Goal: Task Accomplishment & Management: Manage account settings

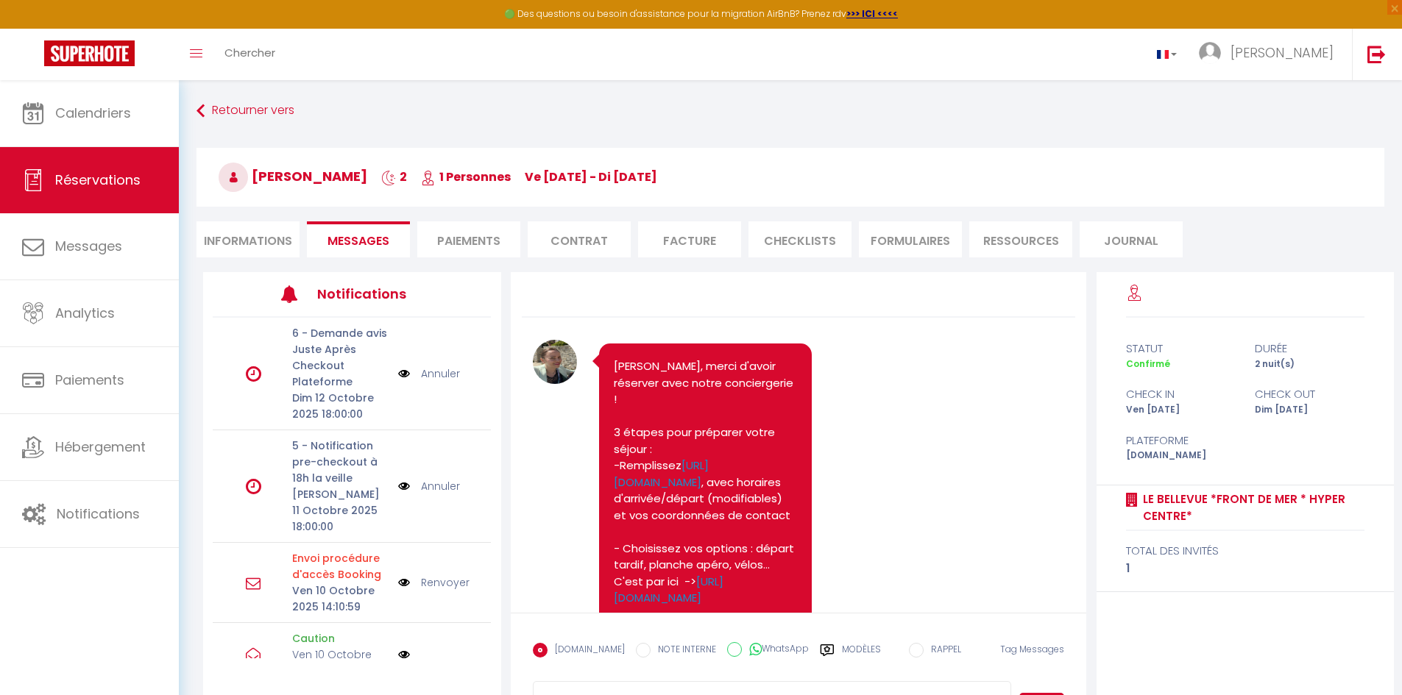
scroll to position [936, 0]
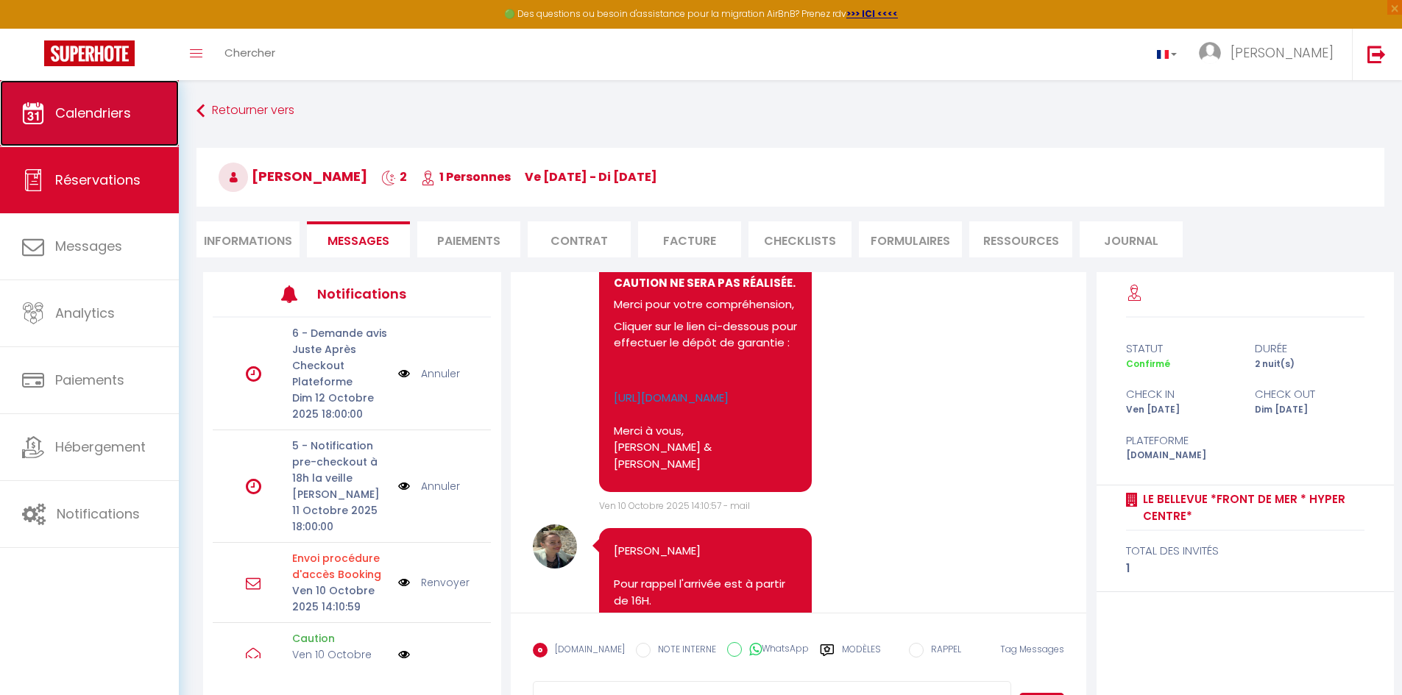
click at [97, 112] on span "Calendriers" at bounding box center [93, 113] width 76 height 18
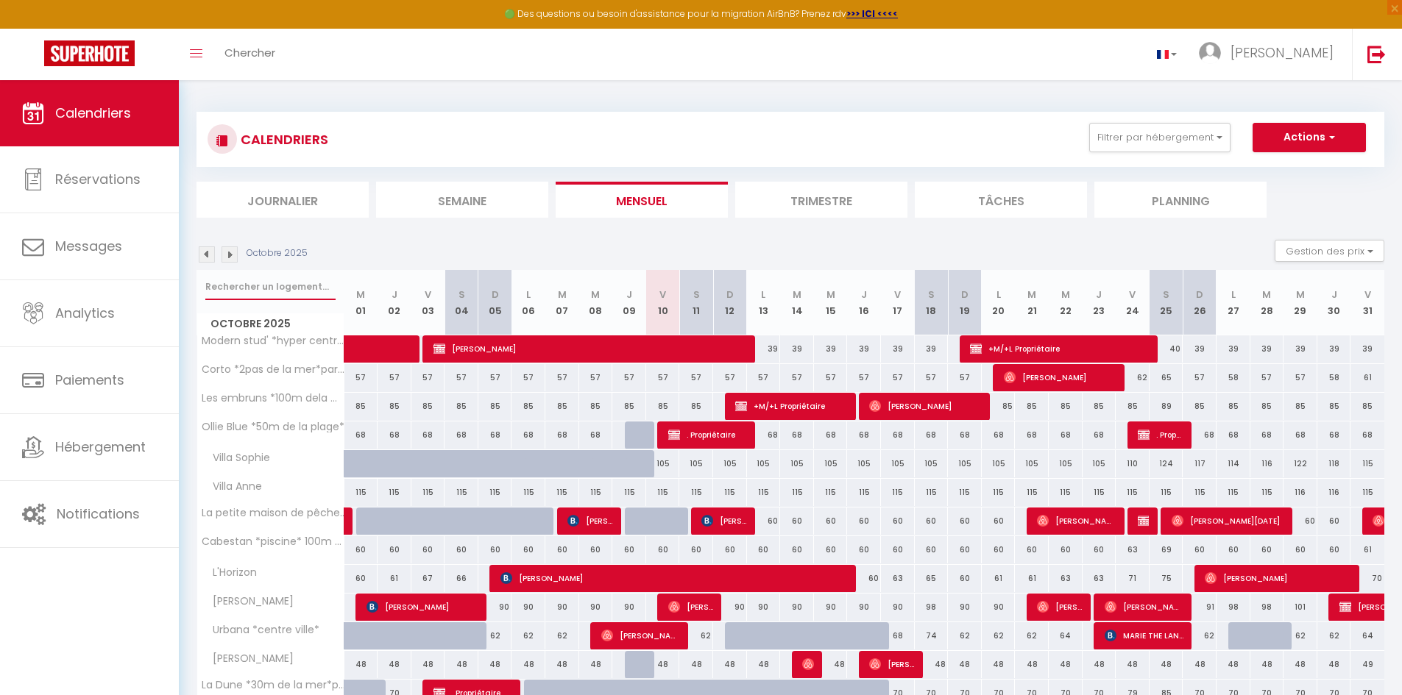
click at [277, 277] on input "text" at bounding box center [270, 287] width 130 height 26
type input "penty"
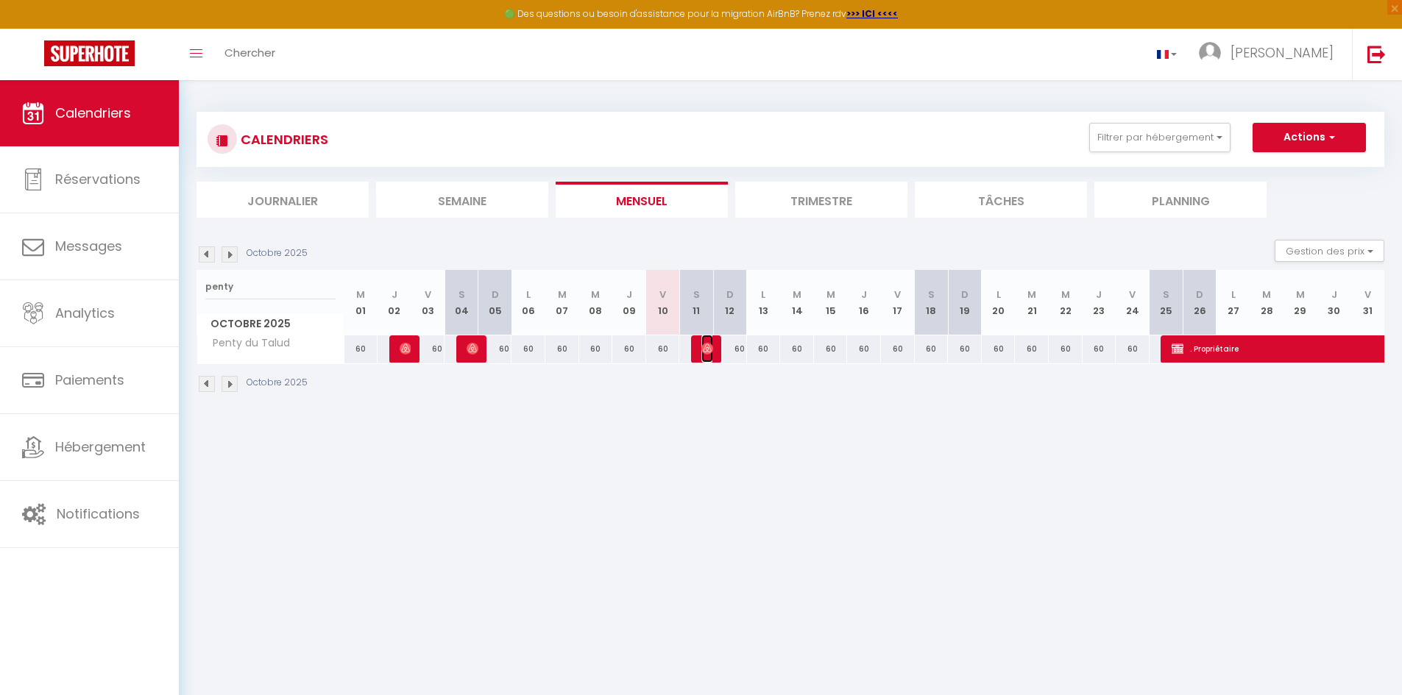
click at [703, 347] on img at bounding box center [707, 349] width 12 height 12
select select "OK"
select select "1"
select select "0"
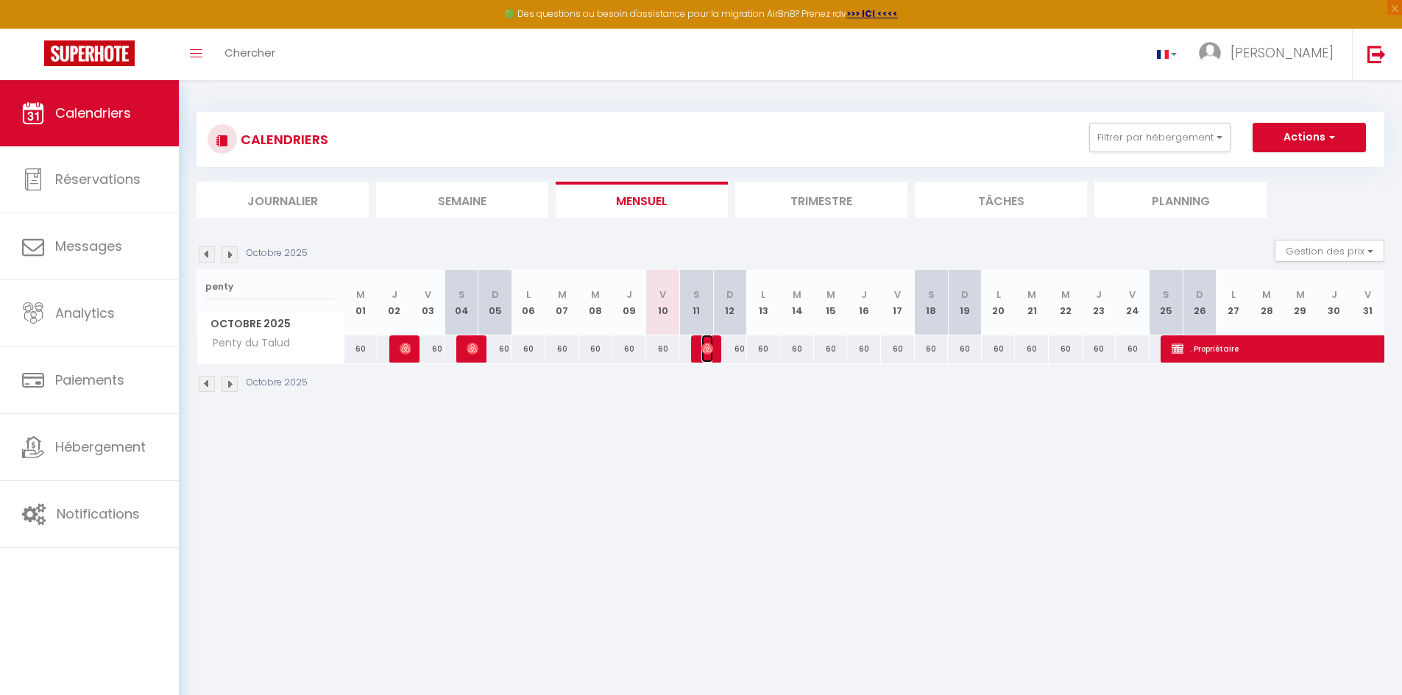
select select "1"
select select
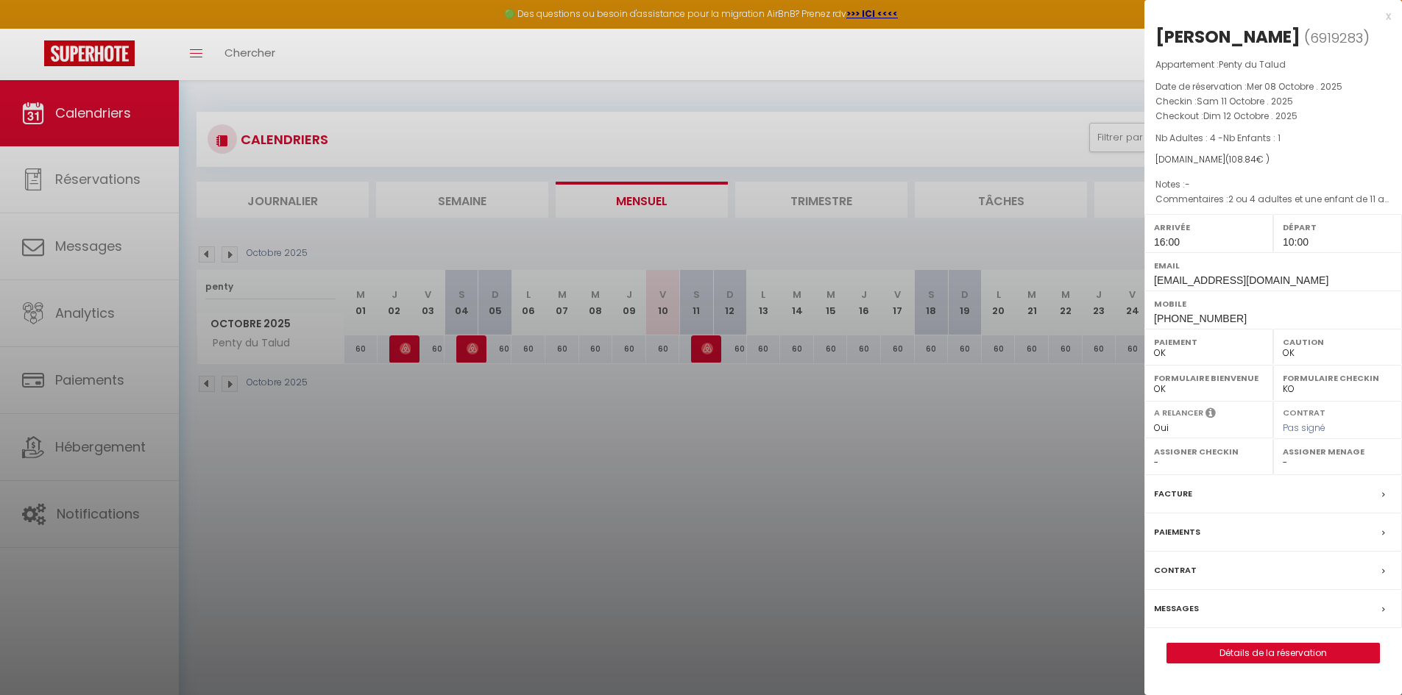
click at [797, 461] on div at bounding box center [701, 347] width 1402 height 695
